Goal: Task Accomplishment & Management: Use online tool/utility

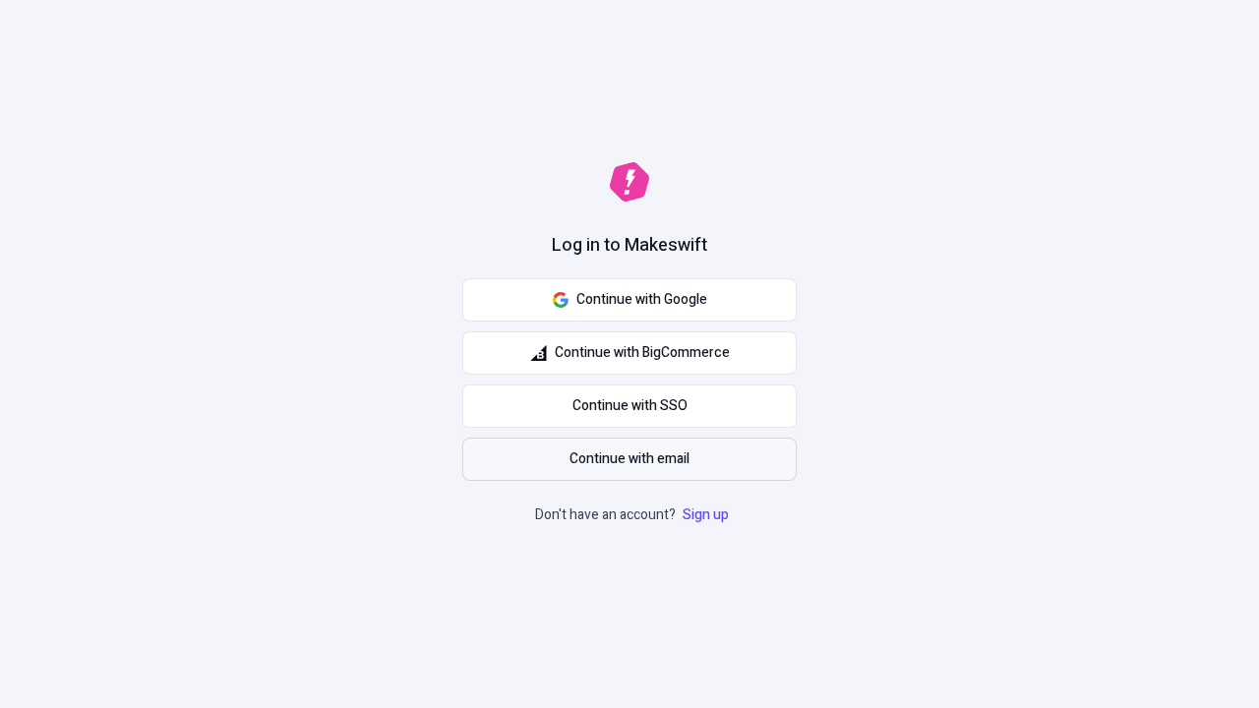
click at [629, 459] on span "Continue with email" at bounding box center [629, 460] width 120 height 22
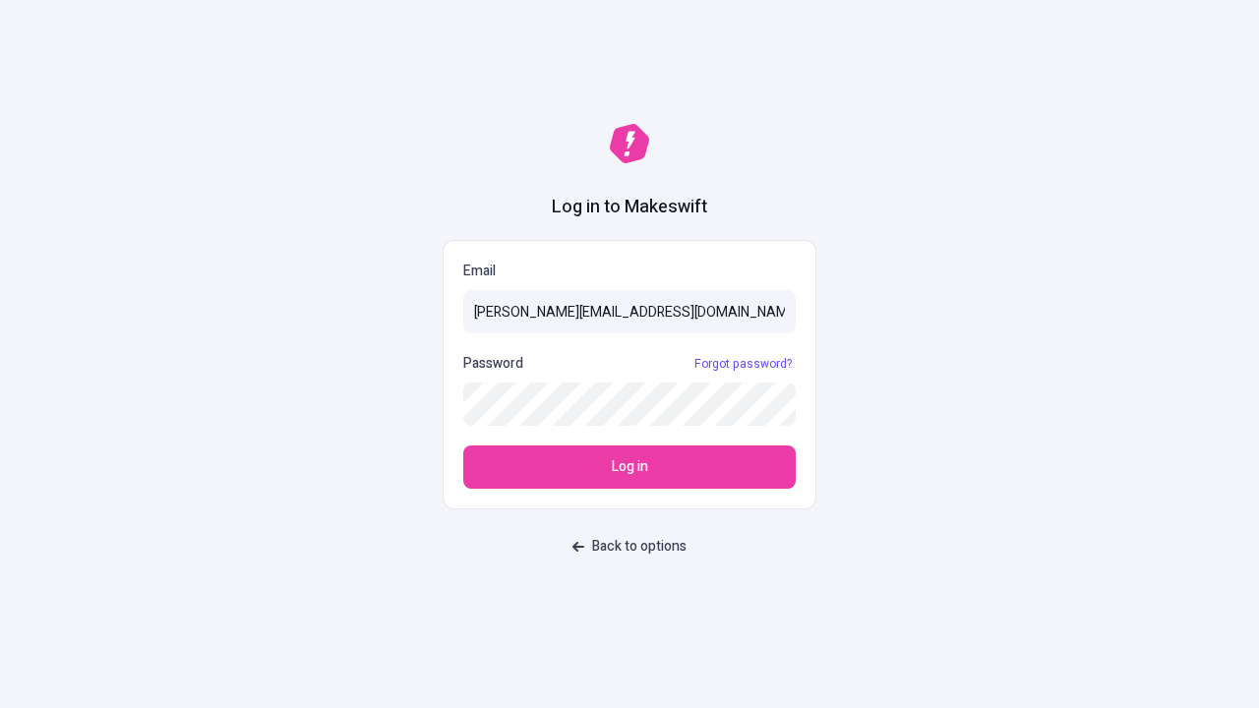
type input "[PERSON_NAME][EMAIL_ADDRESS][DOMAIN_NAME]"
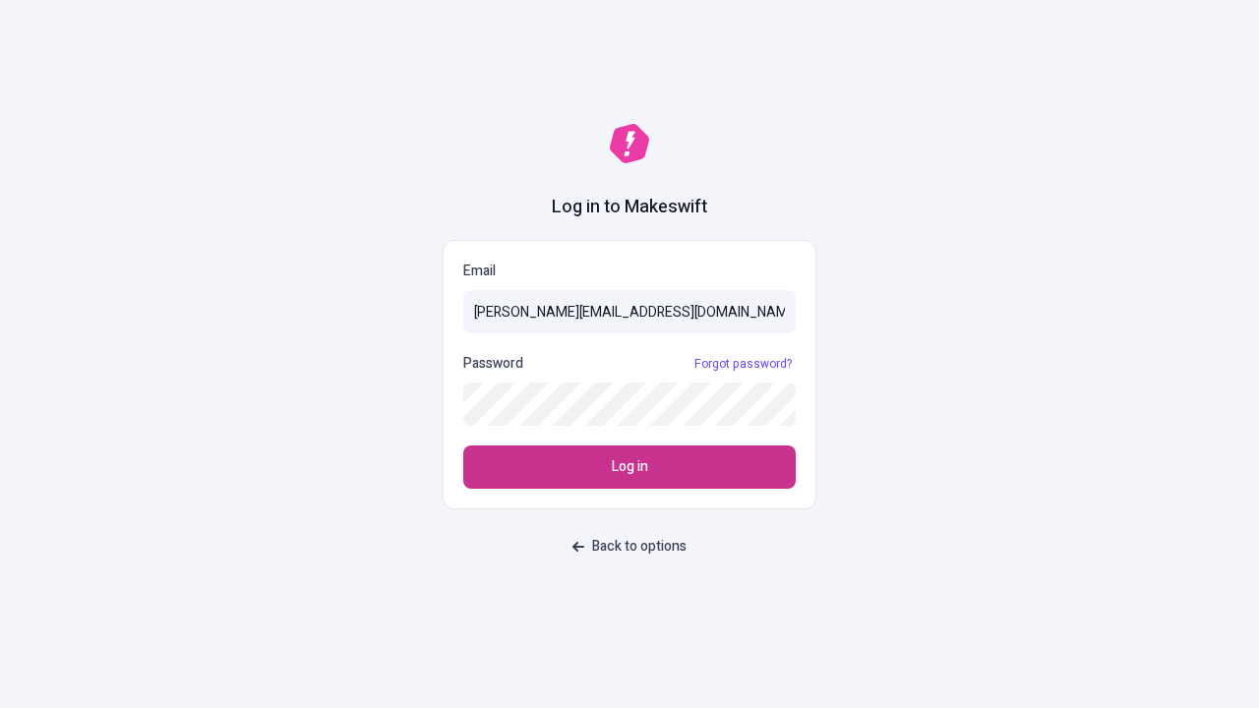
click at [629, 467] on span "Log in" at bounding box center [630, 467] width 36 height 22
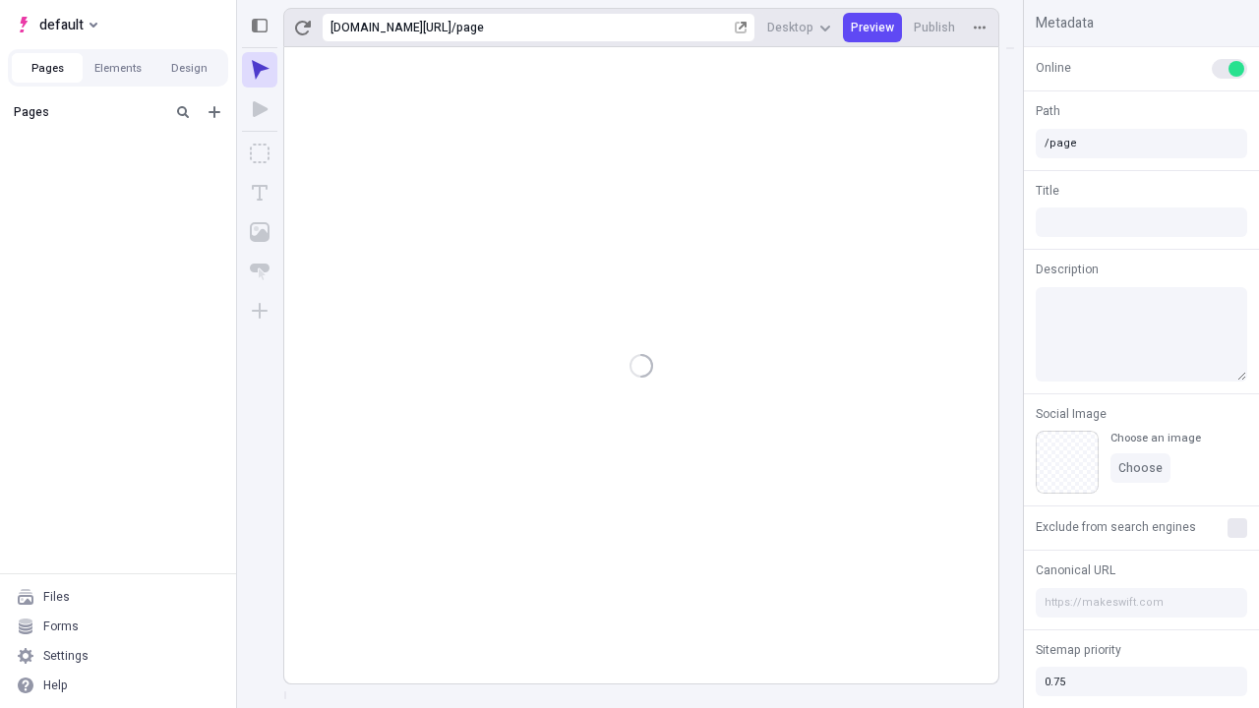
type input "/page"
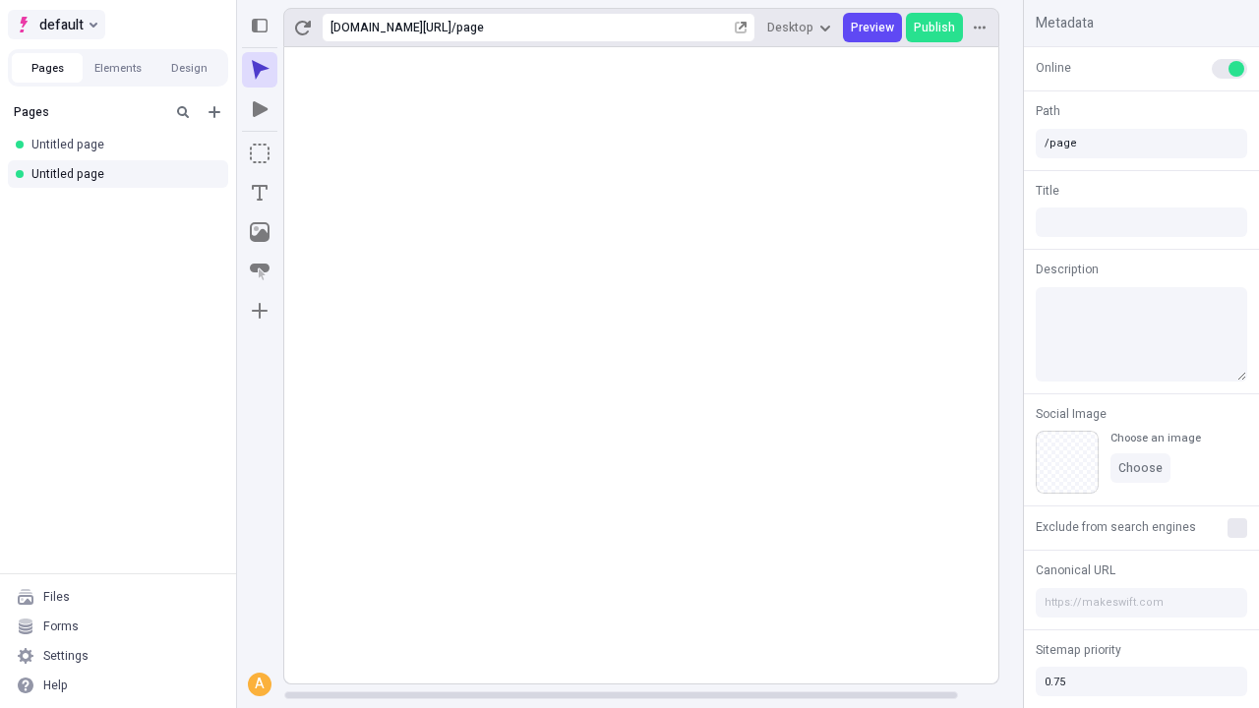
click at [55, 25] on span "default" at bounding box center [61, 25] width 44 height 24
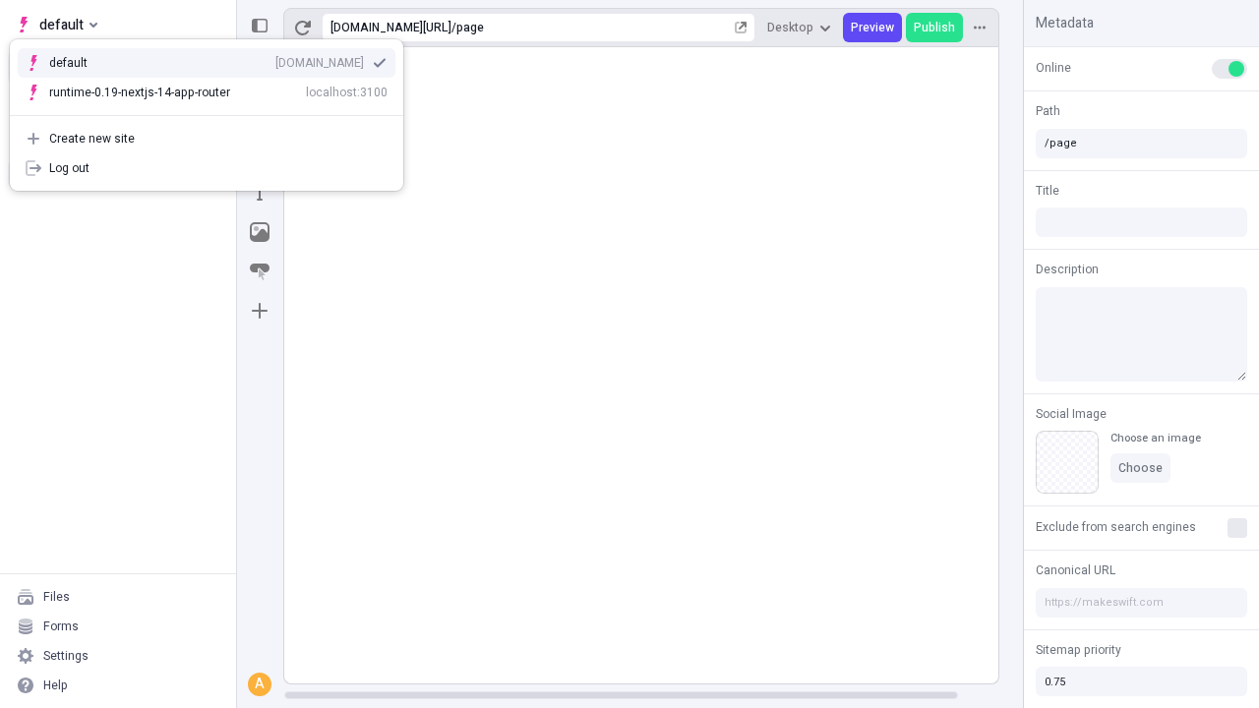
click at [275, 59] on div "[DOMAIN_NAME]" at bounding box center [319, 63] width 89 height 16
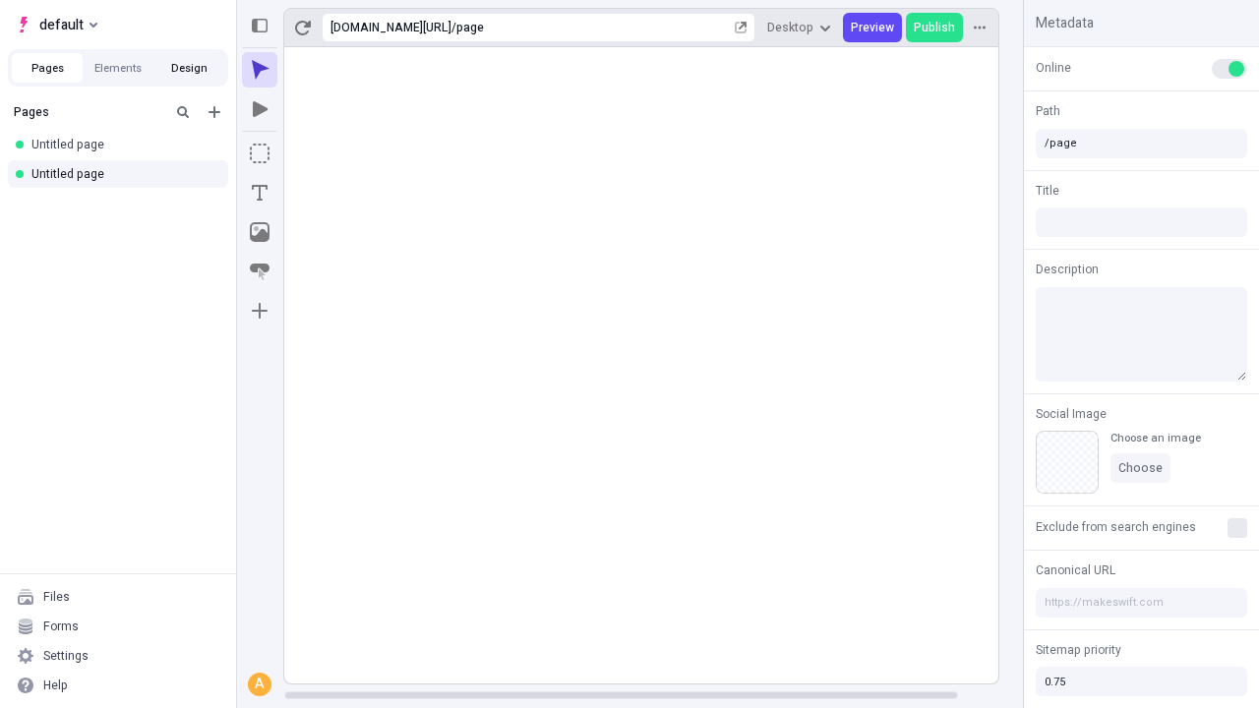
click at [189, 68] on button "Design" at bounding box center [188, 68] width 71 height 30
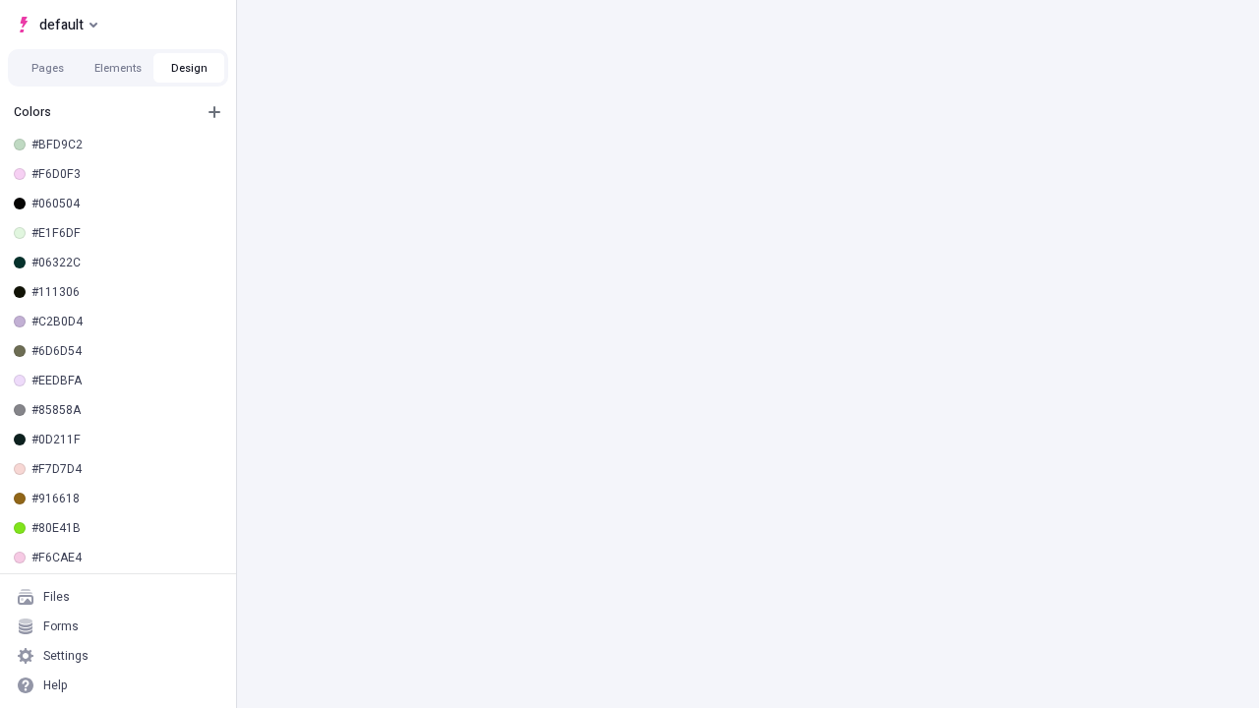
scroll to position [6, 0]
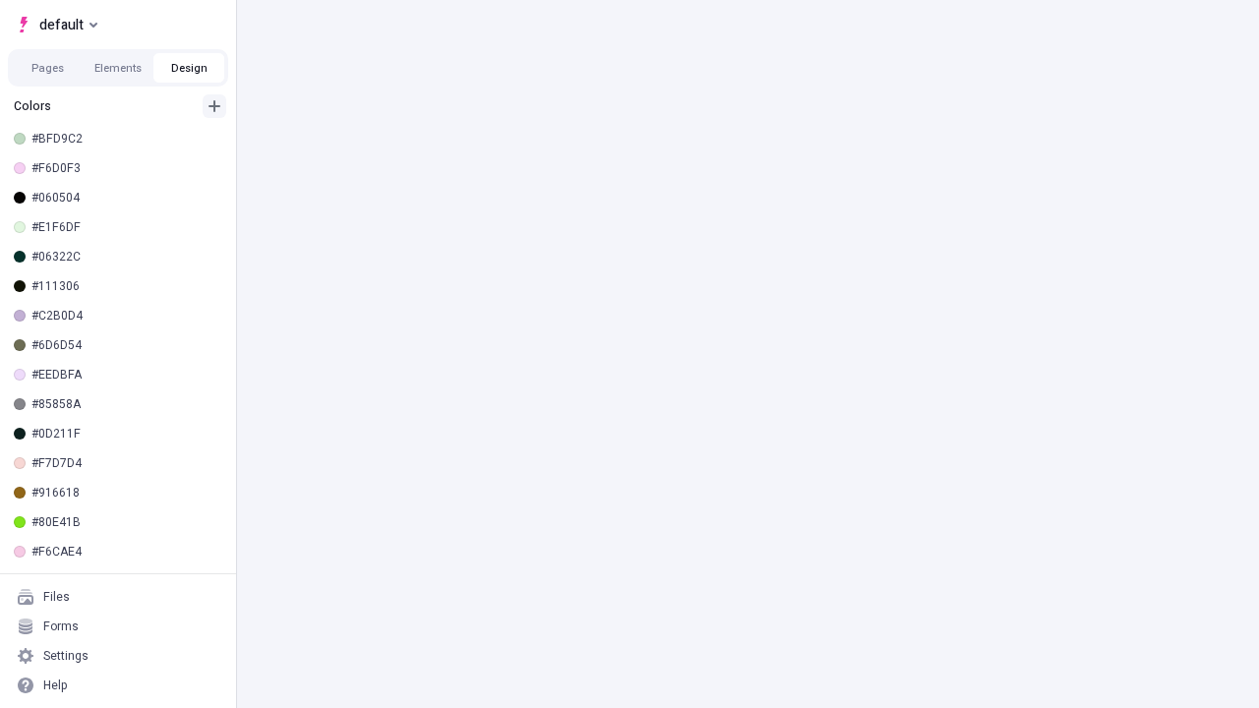
click at [214, 106] on icon "button" at bounding box center [215, 106] width 12 height 12
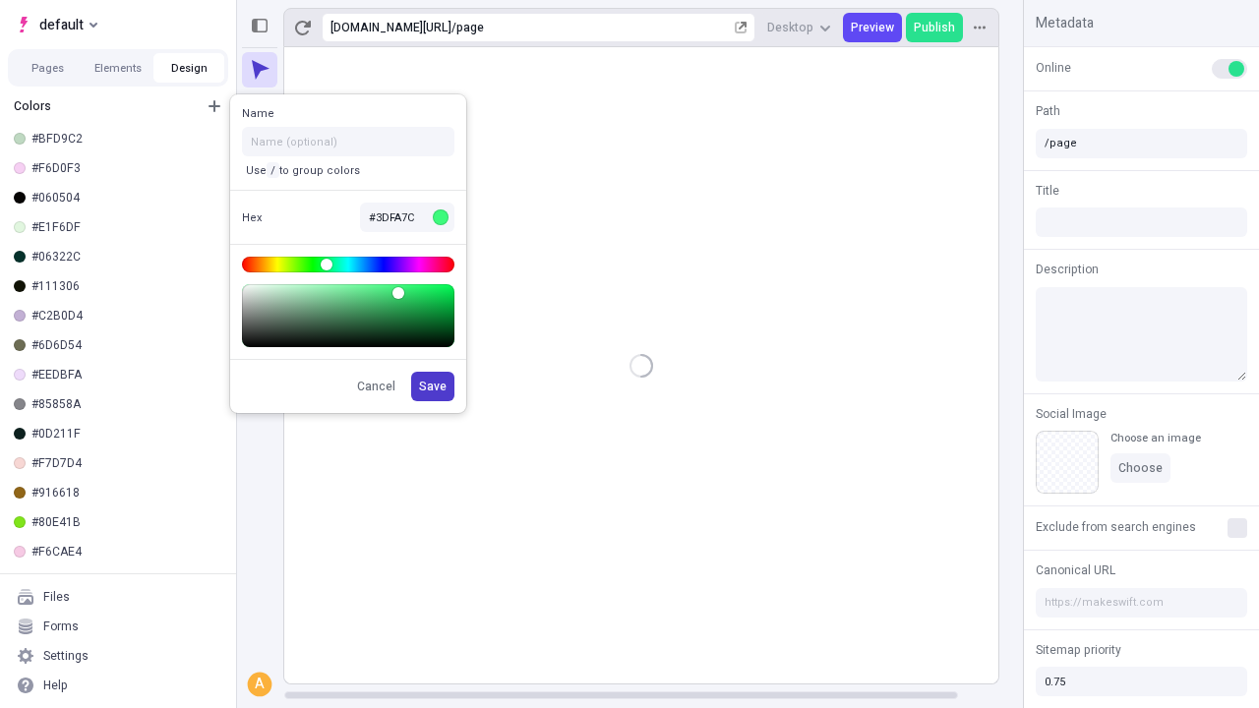
click at [434, 387] on span "Save" at bounding box center [433, 387] width 28 height 16
